Goal: Navigation & Orientation: Find specific page/section

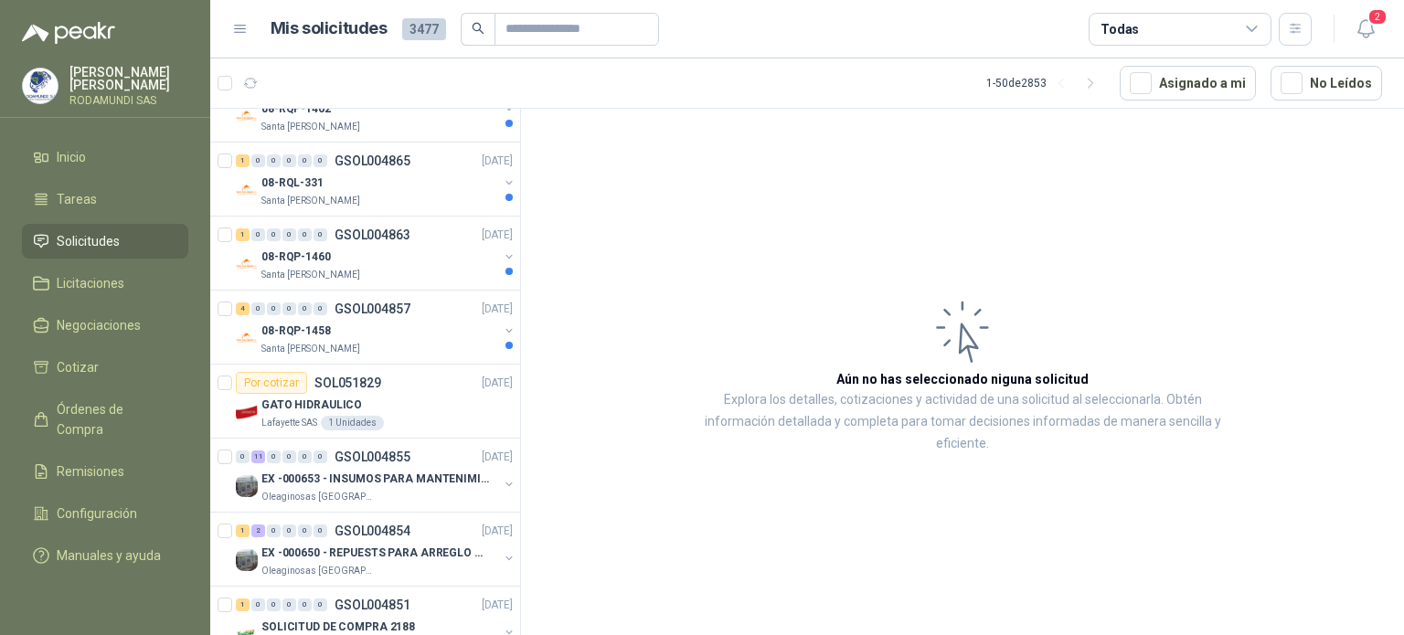
scroll to position [640, 0]
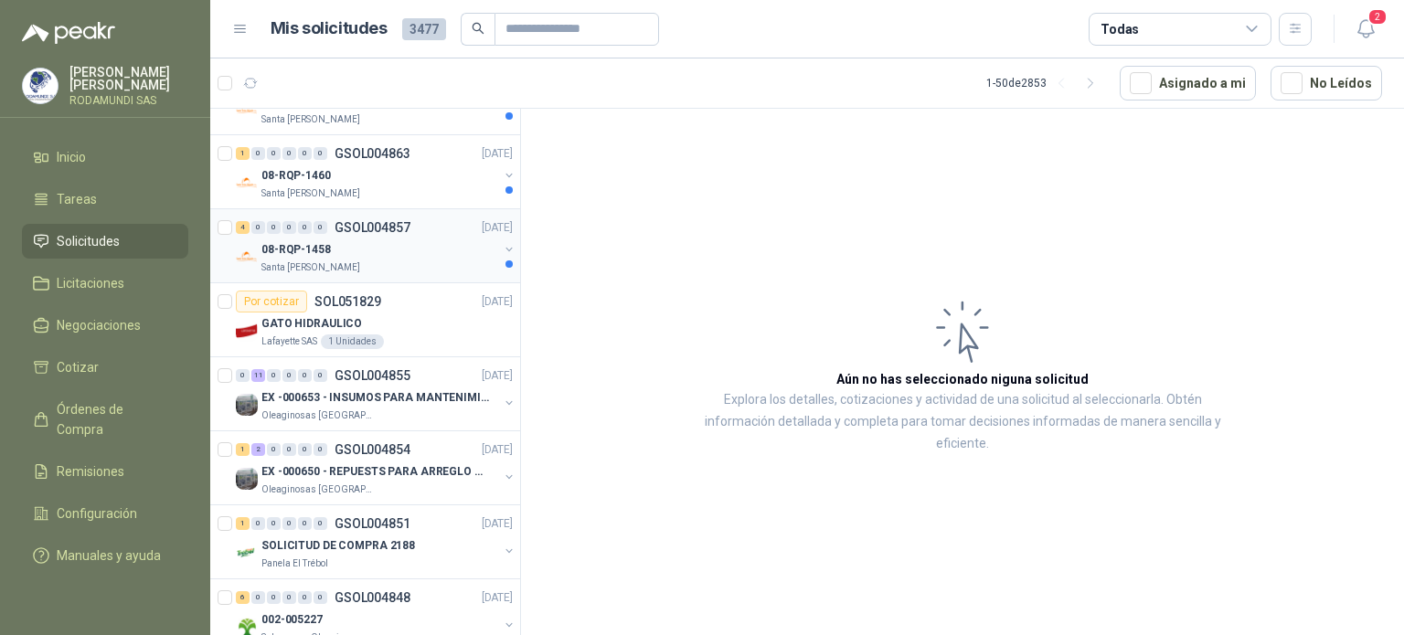
click at [448, 244] on div "08-RQP-1458" at bounding box center [379, 250] width 237 height 22
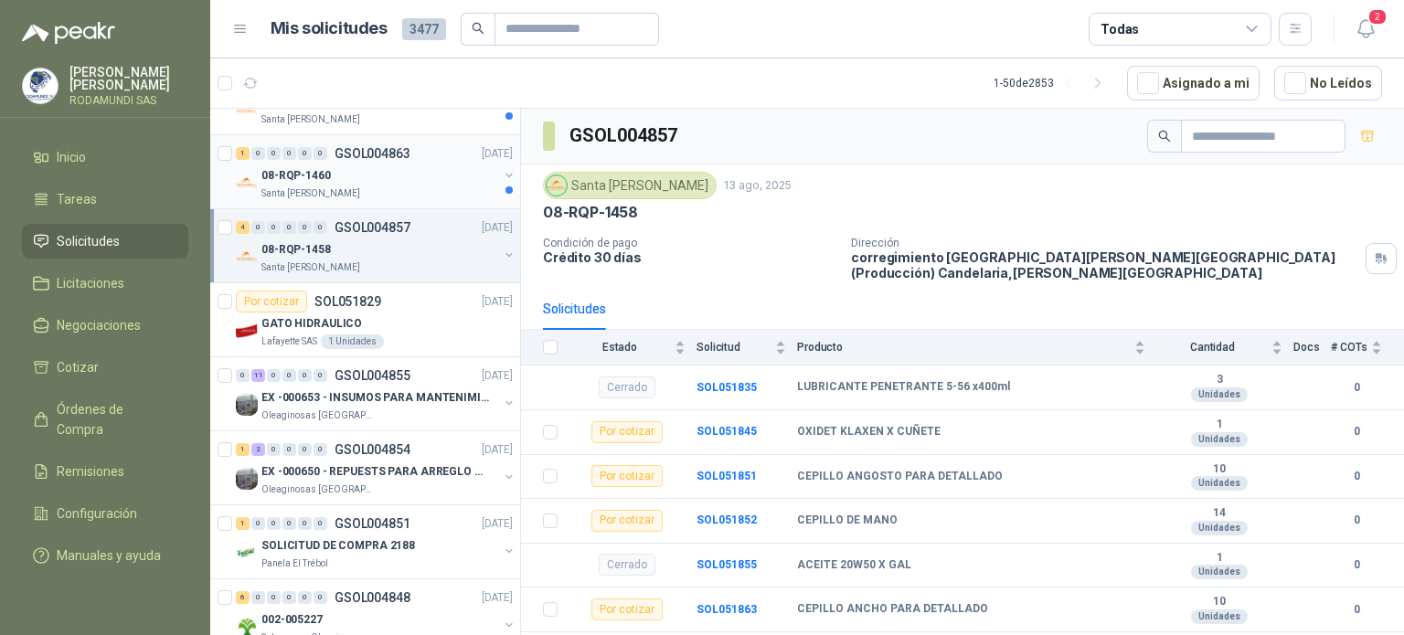
click at [366, 178] on div "08-RQP-1460" at bounding box center [379, 176] width 237 height 22
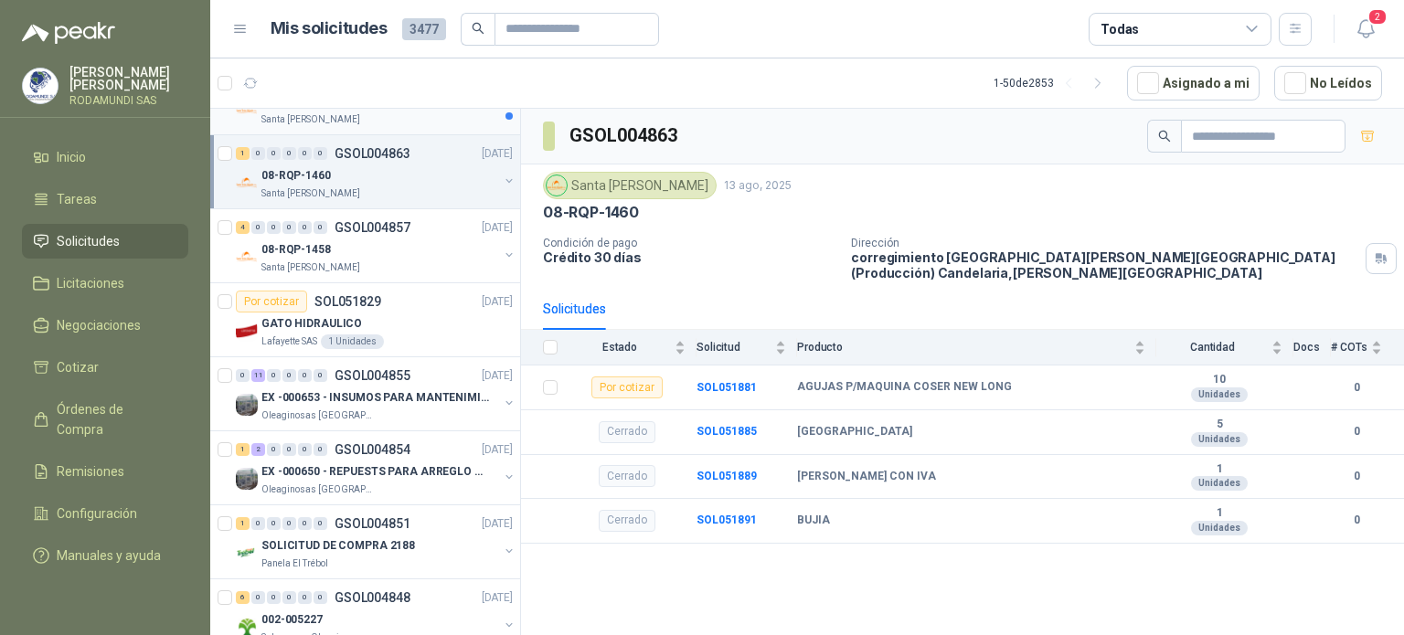
scroll to position [457, 0]
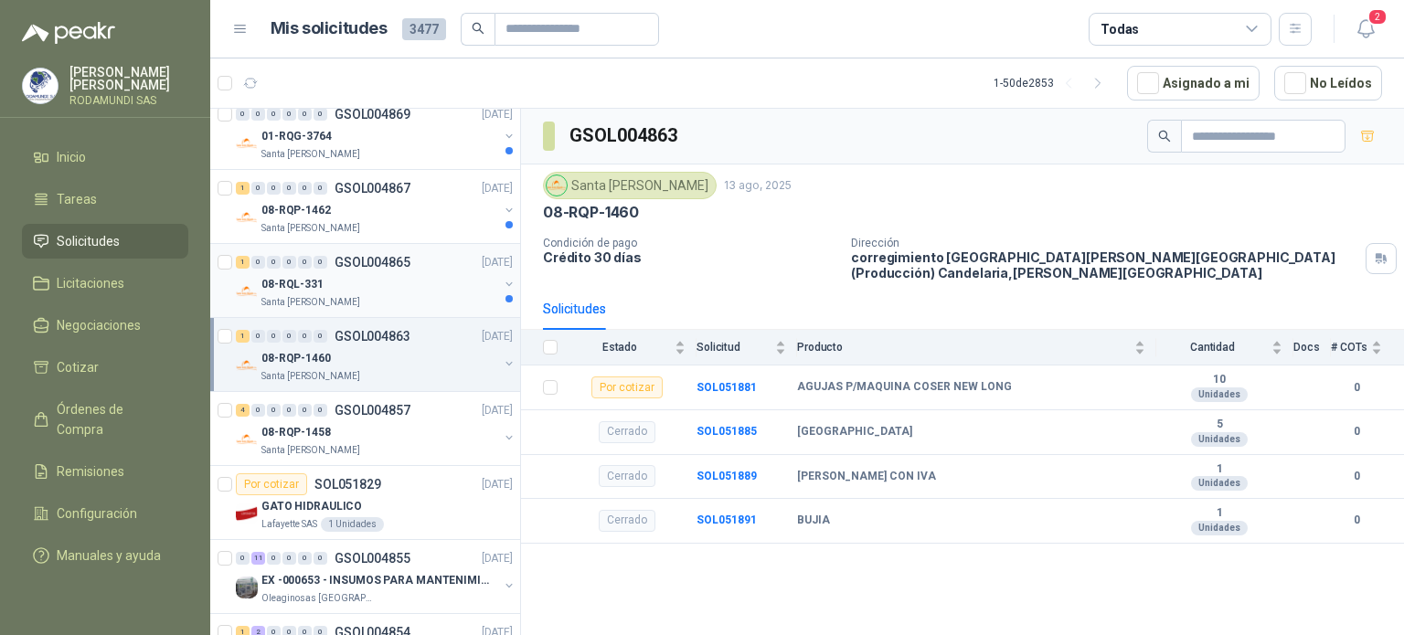
click at [400, 277] on div "08-RQL-331" at bounding box center [379, 284] width 237 height 22
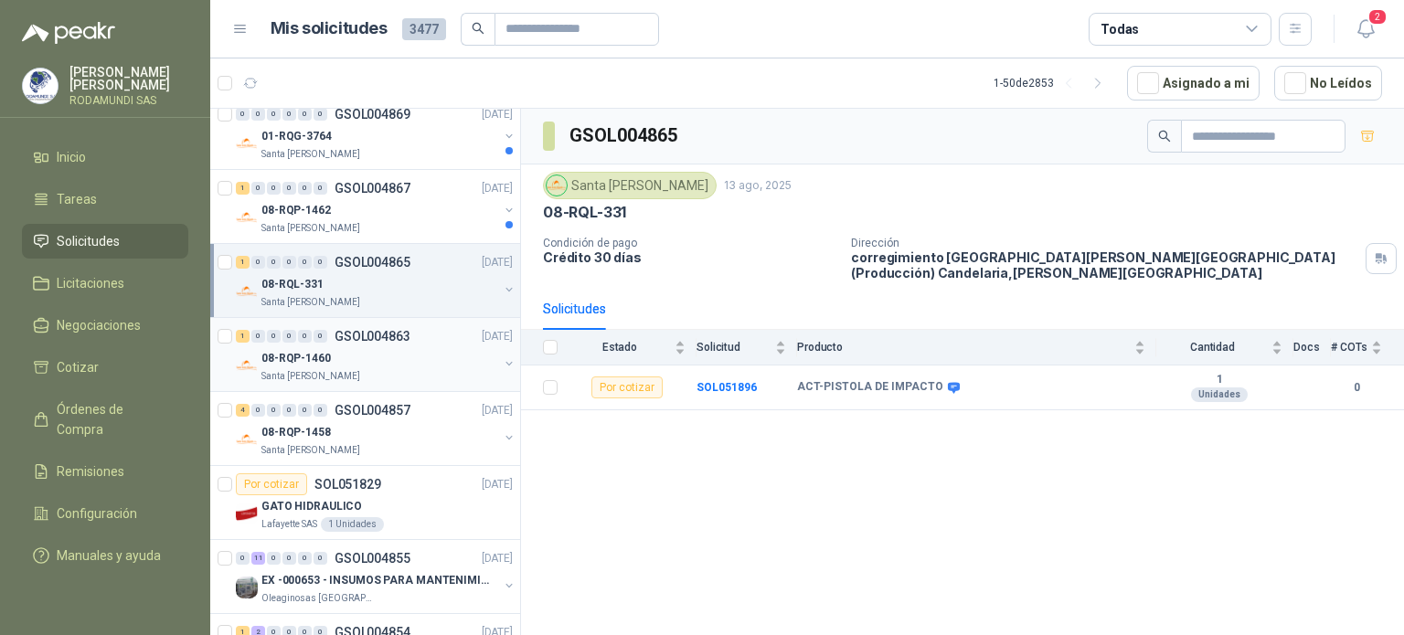
click at [413, 347] on div "08-RQP-1460" at bounding box center [379, 358] width 237 height 22
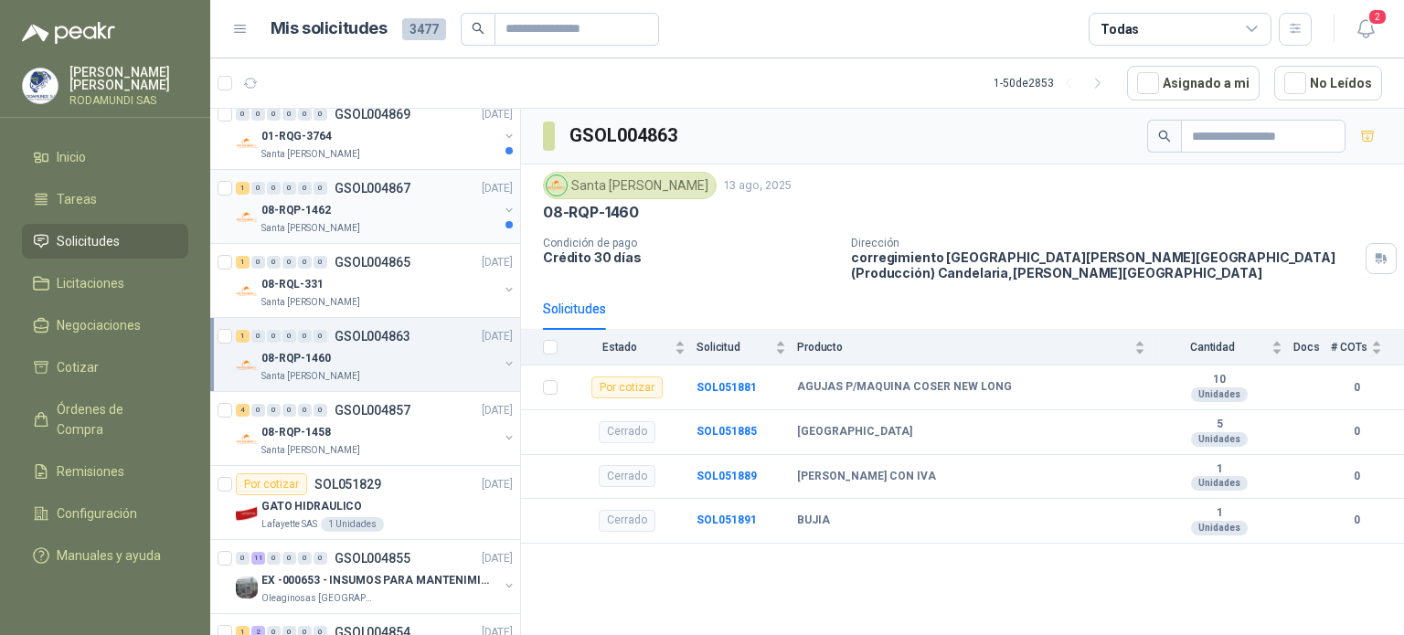
click at [428, 216] on div "08-RQP-1462" at bounding box center [379, 210] width 237 height 22
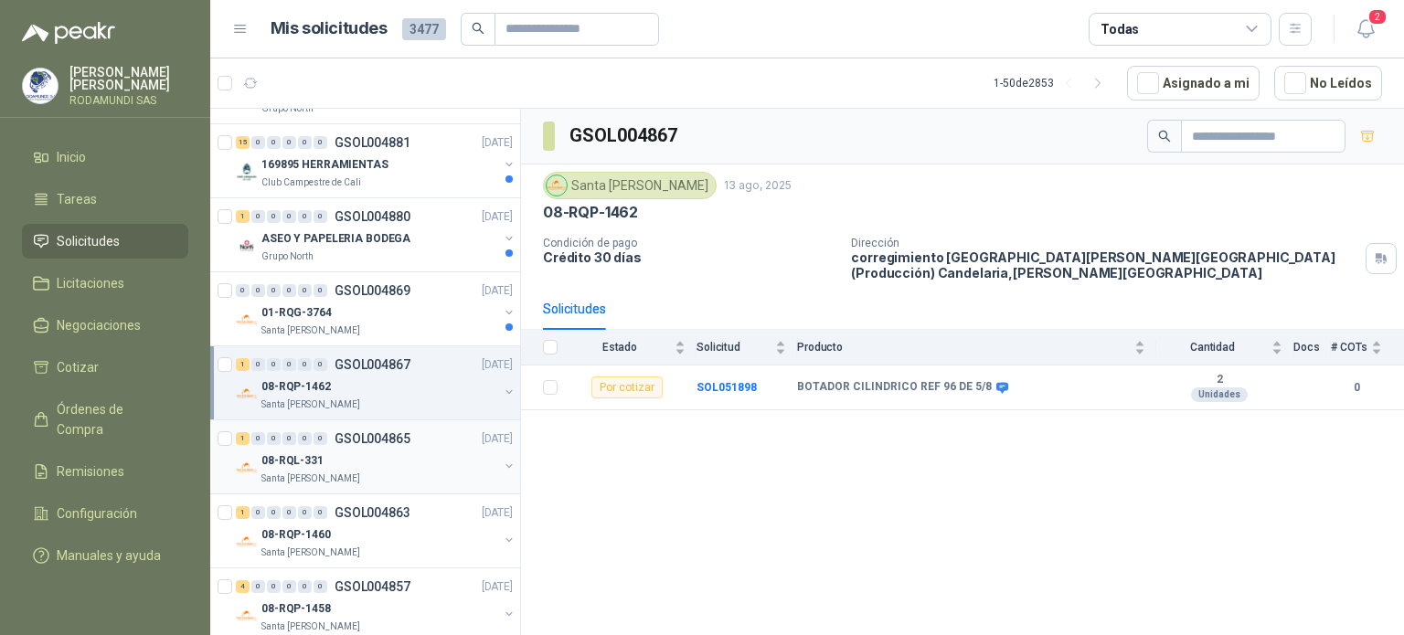
scroll to position [274, 0]
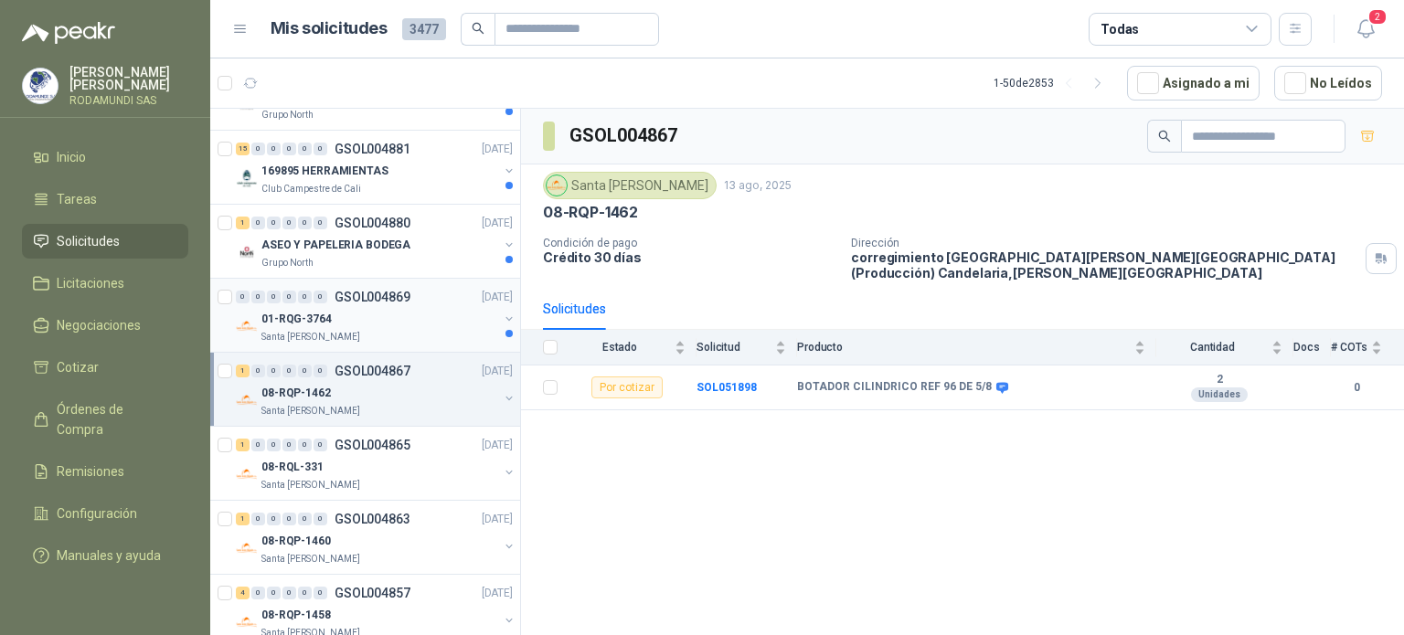
click at [422, 313] on div "01-RQG-3764" at bounding box center [379, 319] width 237 height 22
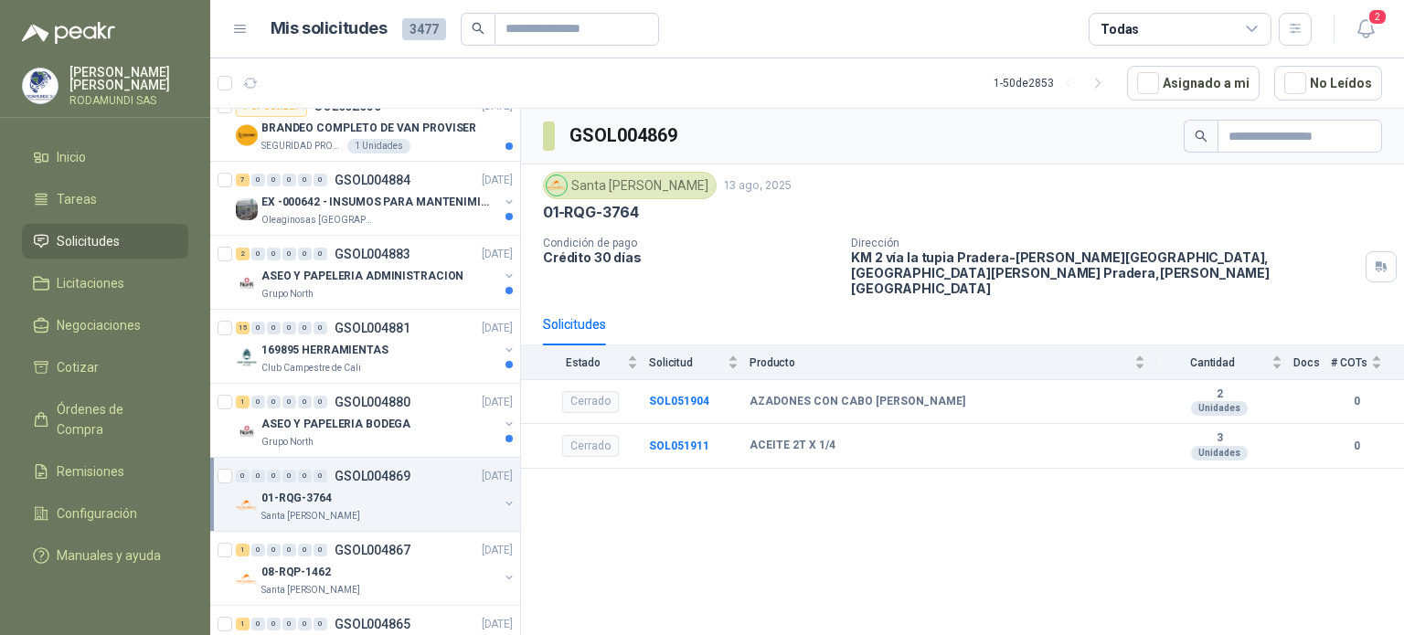
scroll to position [91, 0]
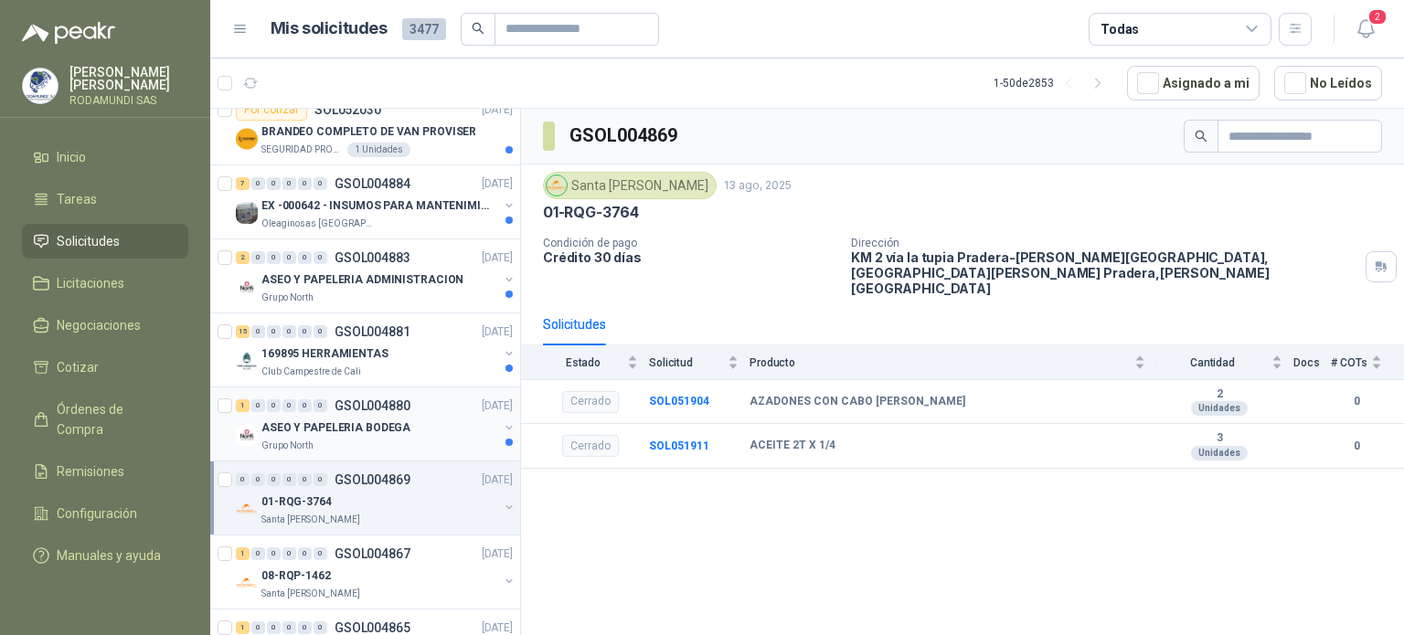
click at [399, 426] on p "ASEO Y PAPELERIA BODEGA" at bounding box center [335, 427] width 149 height 17
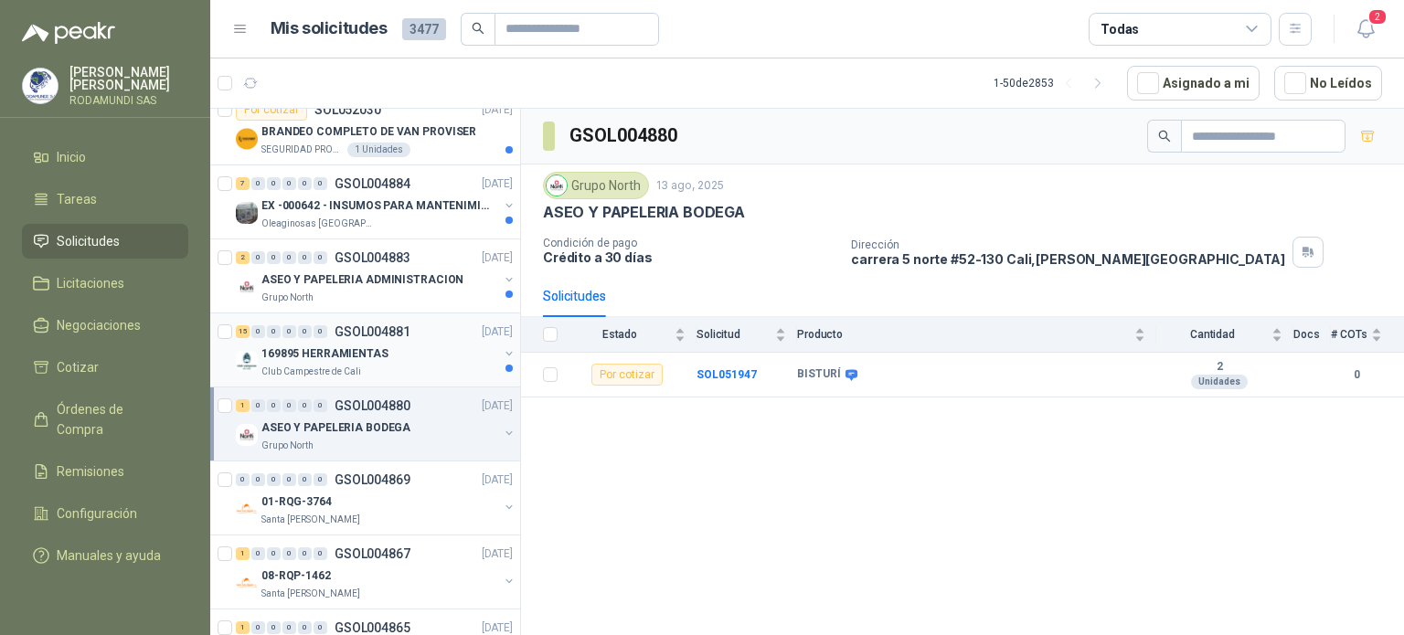
click at [334, 346] on p "169895 HERRAMIENTAS" at bounding box center [324, 353] width 127 height 17
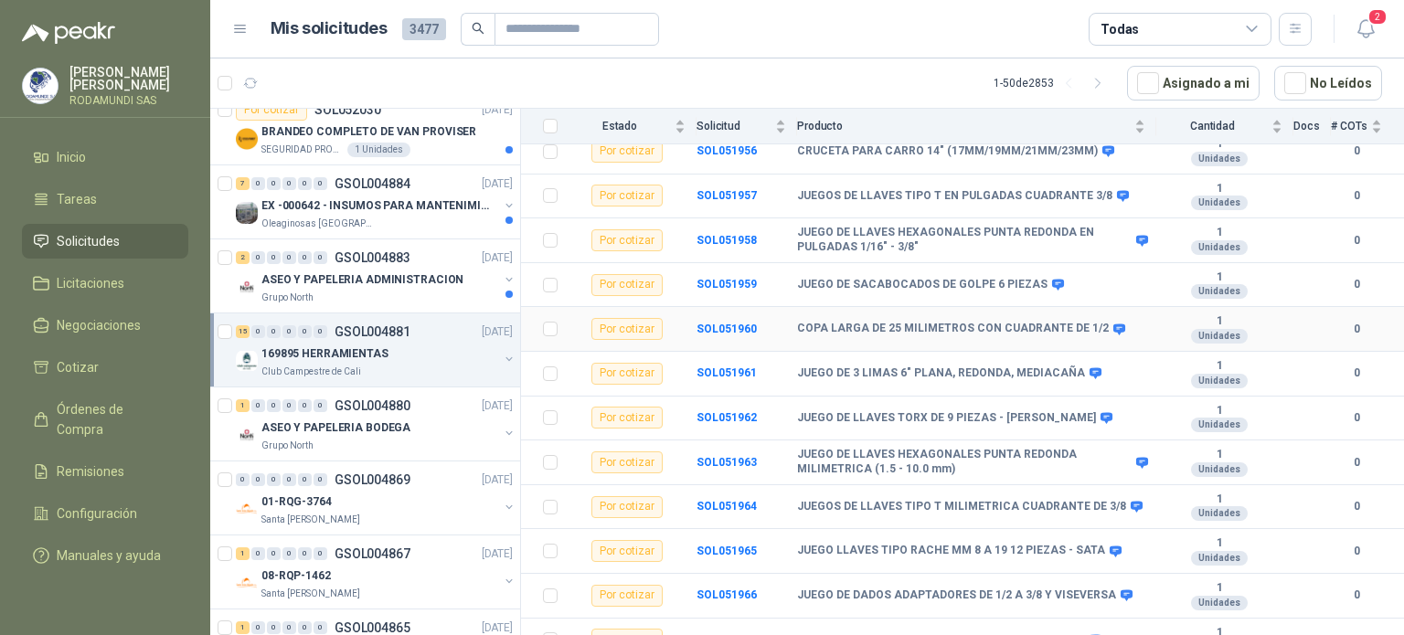
scroll to position [376, 0]
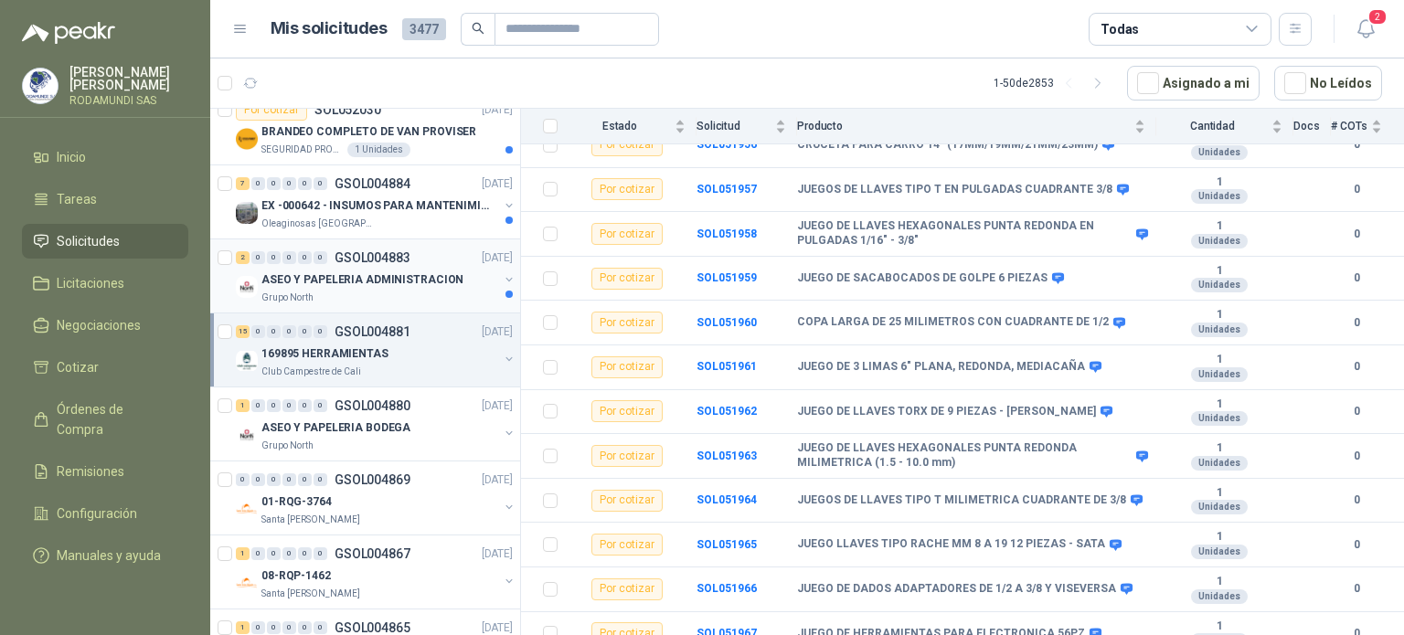
click at [360, 284] on p "ASEO Y PAPELERIA ADMINISTRACION" at bounding box center [362, 279] width 202 height 17
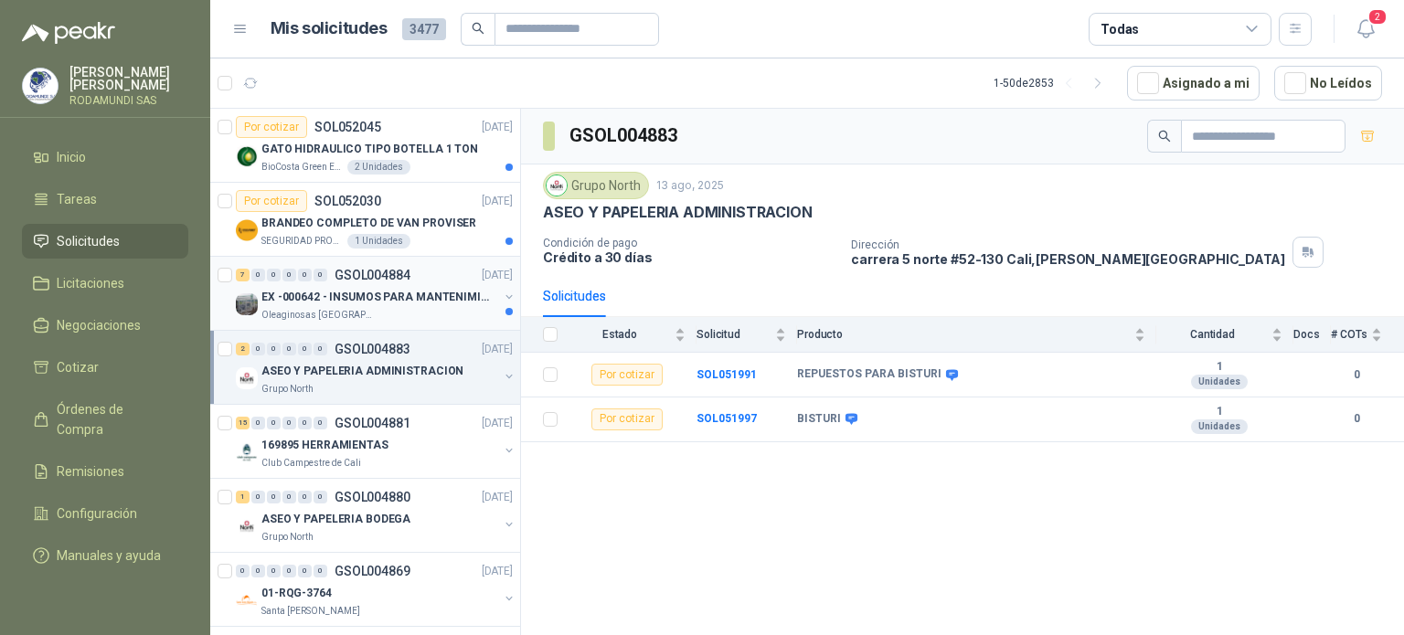
click at [438, 300] on p "EX -000642 - INSUMOS PARA MANTENIMIENTO PREVENTIVO" at bounding box center [375, 297] width 228 height 17
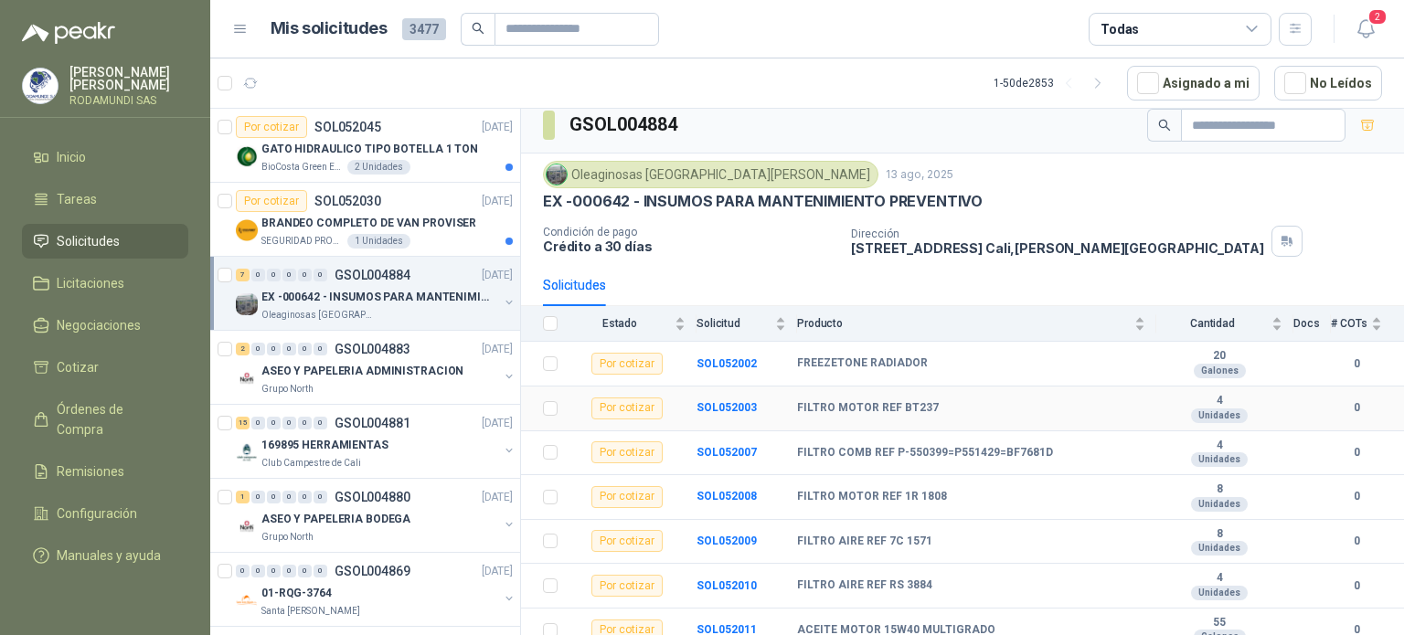
scroll to position [20, 0]
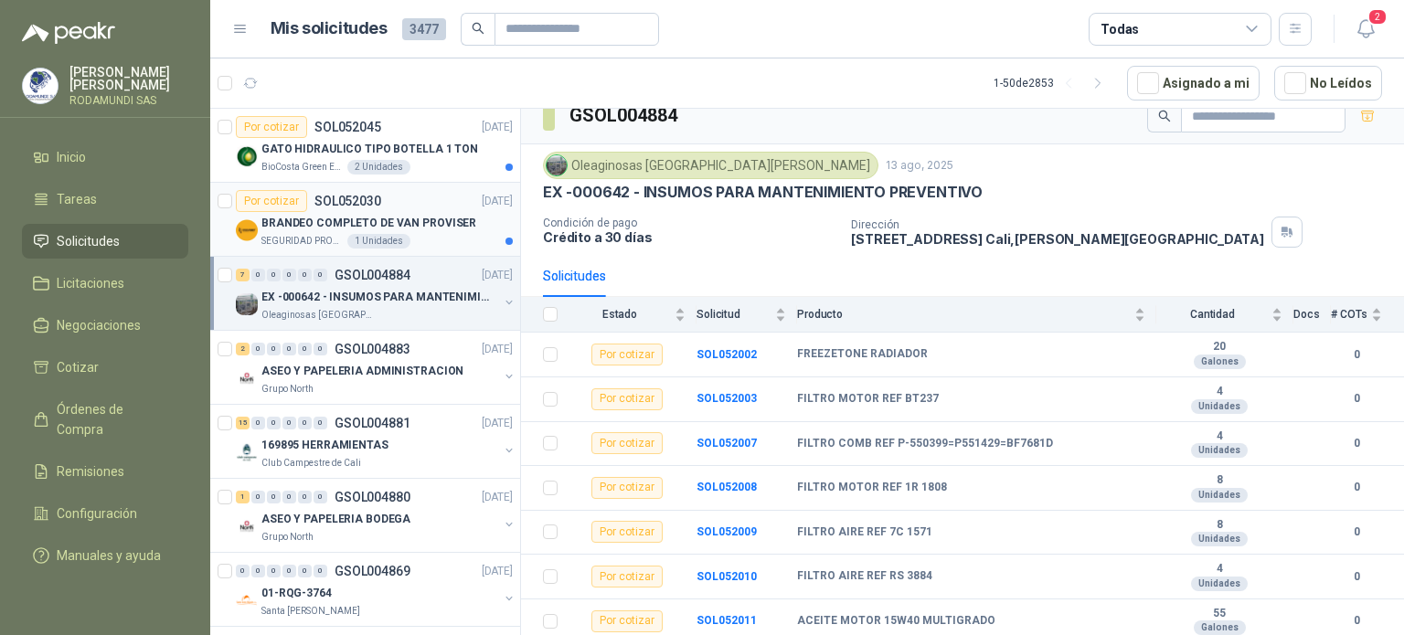
click at [402, 236] on div "SEGURIDAD PROVISER LTDA 1 Unidades" at bounding box center [386, 241] width 251 height 15
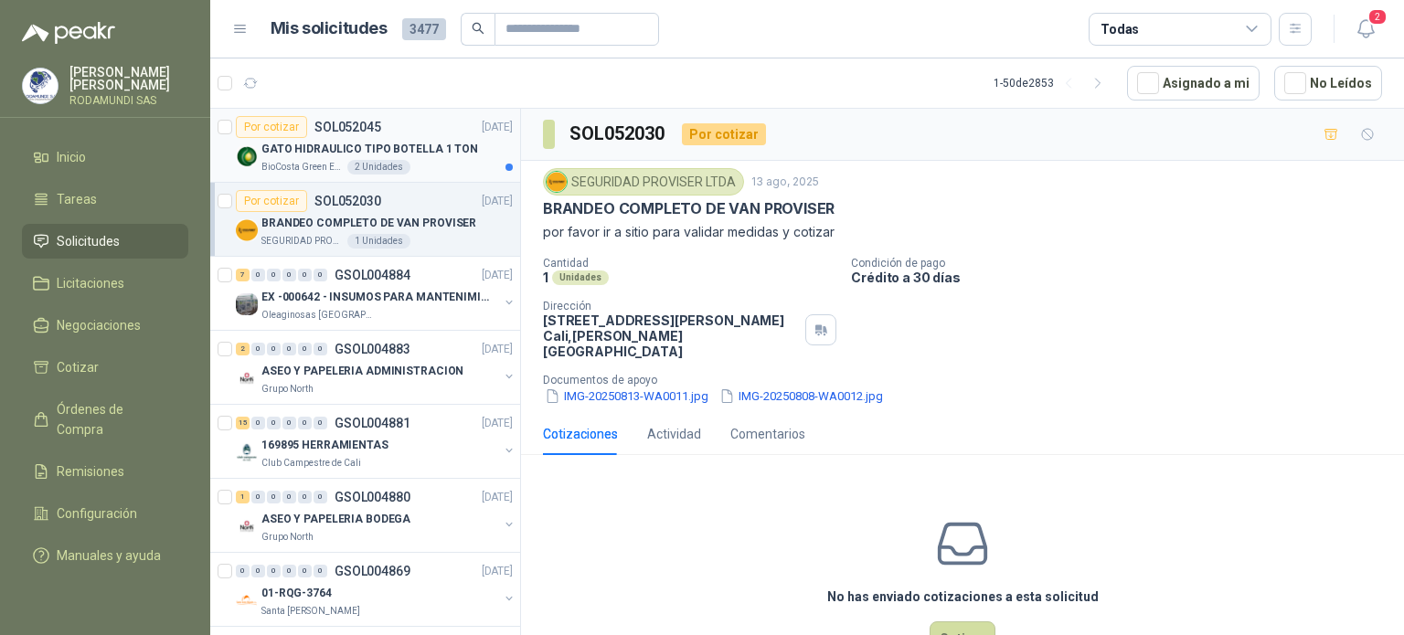
click at [422, 167] on div "BioCosta [PERSON_NAME] Energy S.A.S 2 Unidades" at bounding box center [386, 167] width 251 height 15
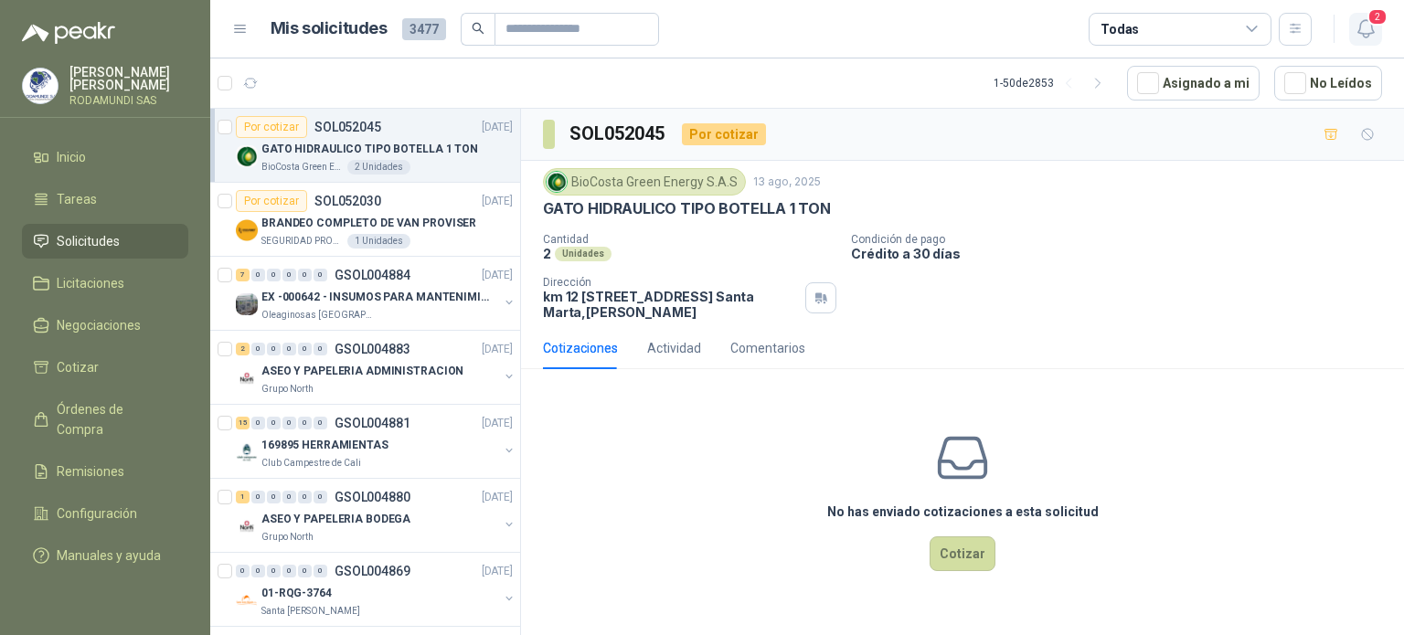
click at [1370, 28] on icon "button" at bounding box center [1365, 28] width 23 height 23
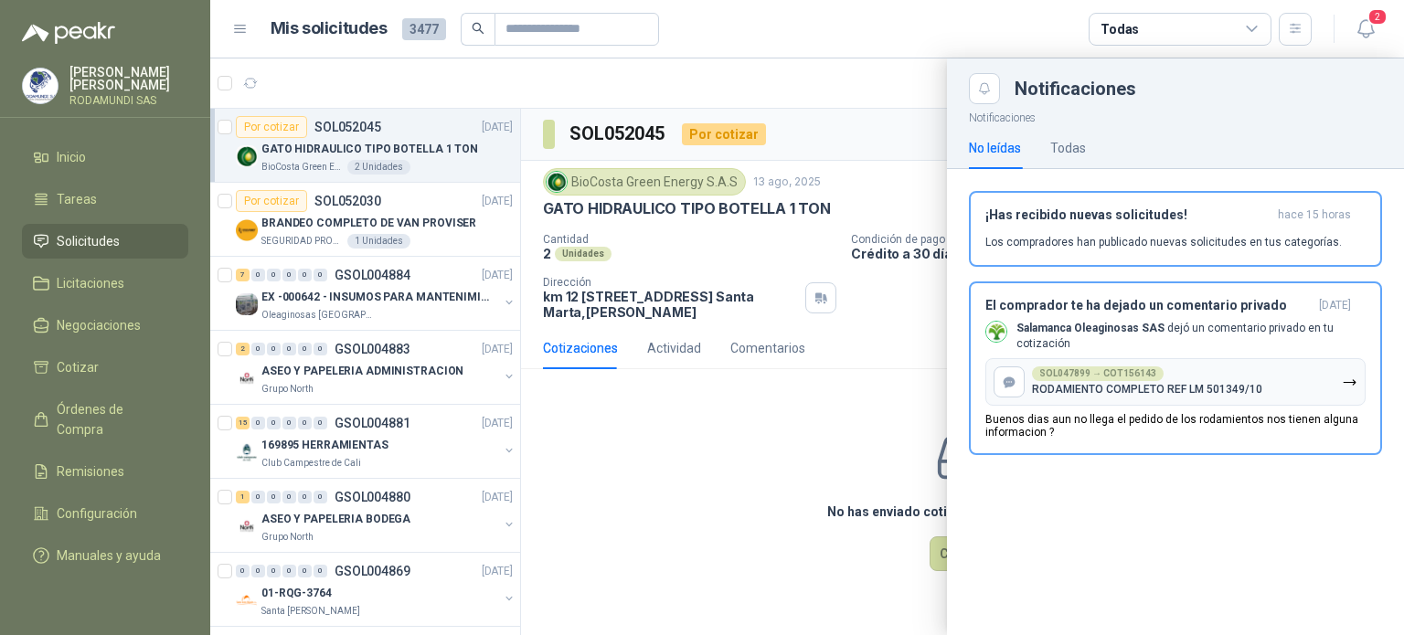
click at [1189, 332] on p "Salamanca Oleaginosas SAS dejó un comentario privado en tu cotización" at bounding box center [1190, 336] width 349 height 31
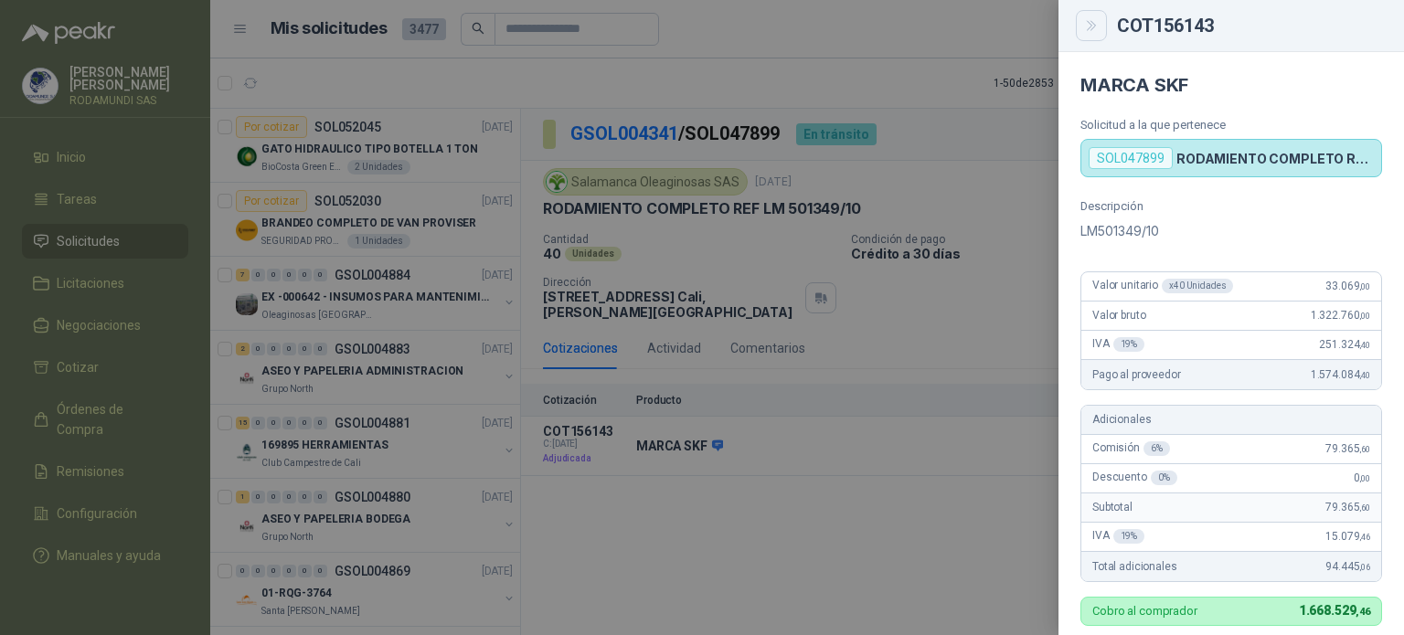
click at [1097, 27] on icon "Close" at bounding box center [1092, 26] width 16 height 16
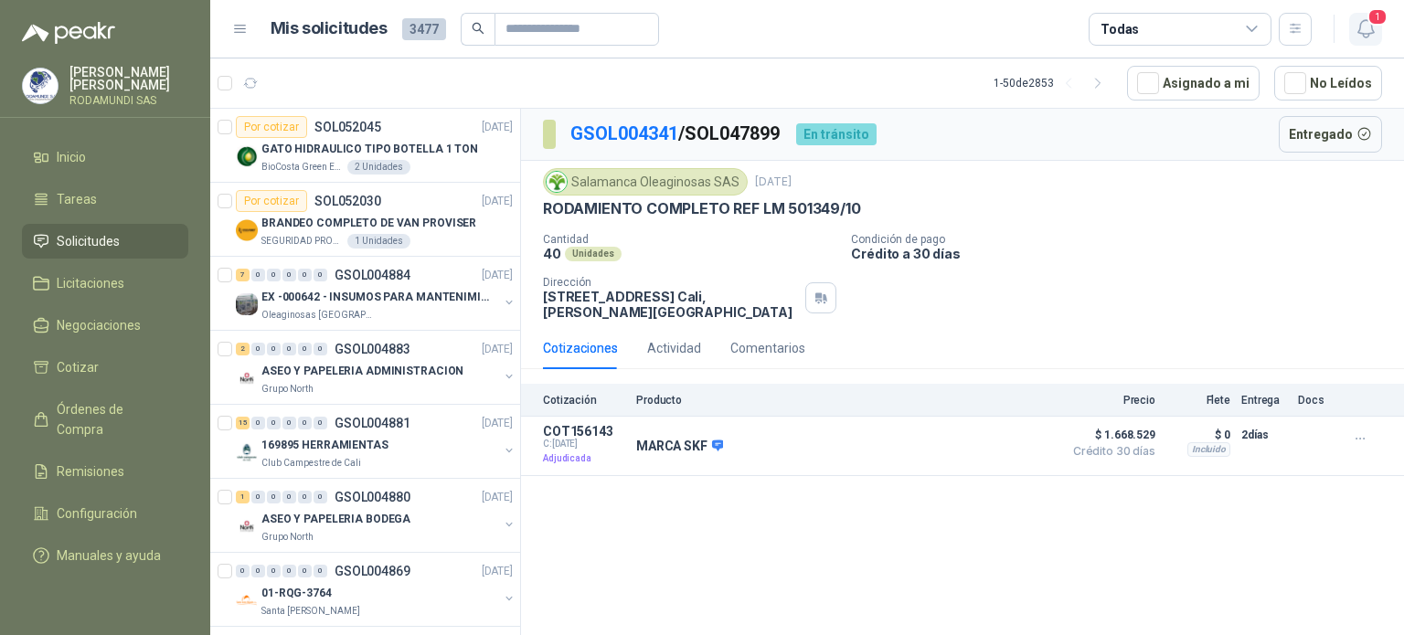
click at [1368, 25] on icon "button" at bounding box center [1365, 28] width 23 height 23
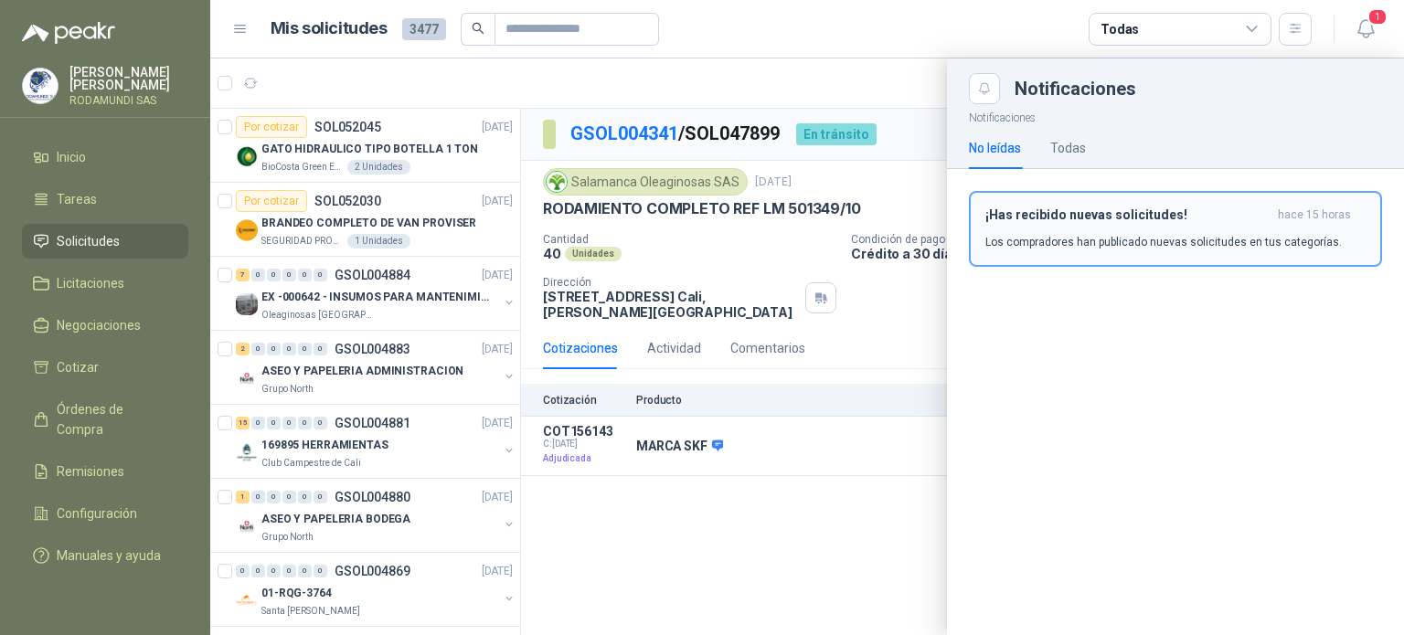
click at [1184, 217] on h3 "¡Has recibido nuevas solicitudes!" at bounding box center [1127, 215] width 285 height 16
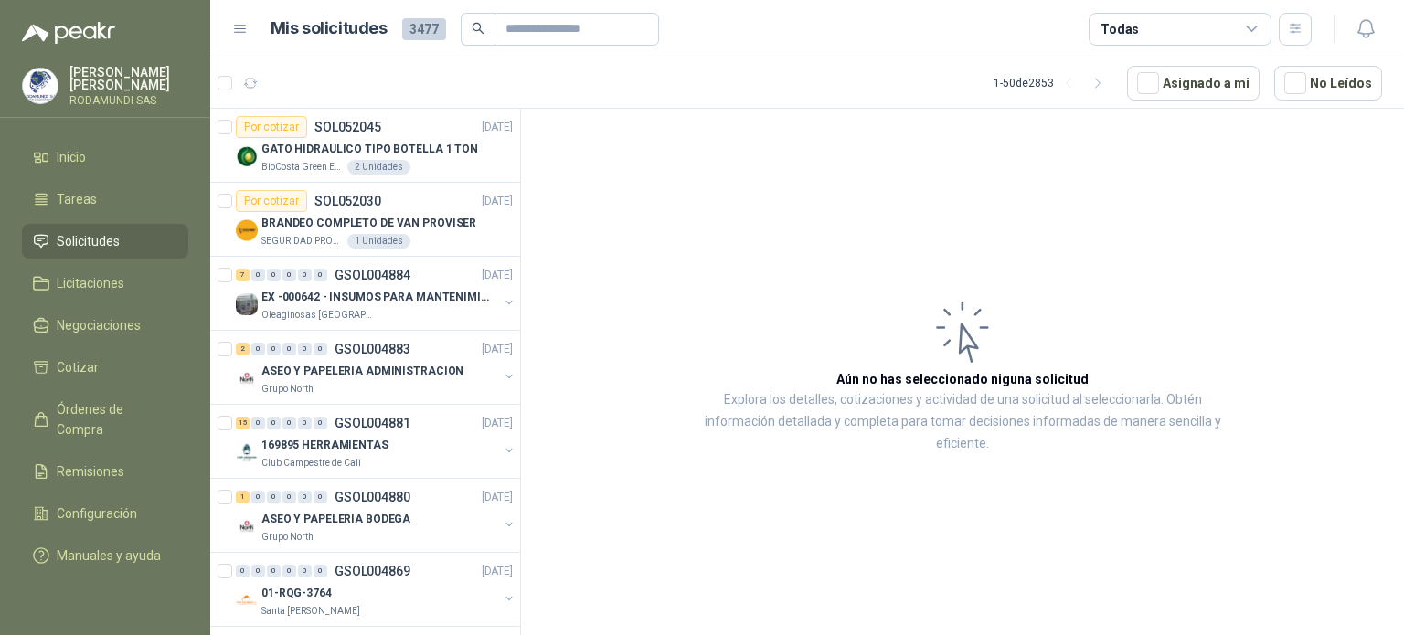
click at [149, 233] on li "Solicitudes" at bounding box center [105, 241] width 144 height 20
